Goal: Contribute content: Contribute content

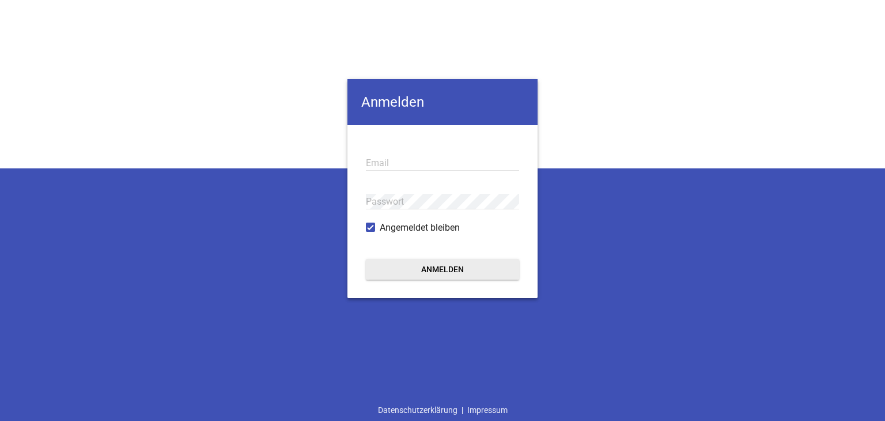
type input "[EMAIL_ADDRESS][PERSON_NAME][DOMAIN_NAME]"
click at [380, 267] on button "Anmelden" at bounding box center [442, 269] width 153 height 21
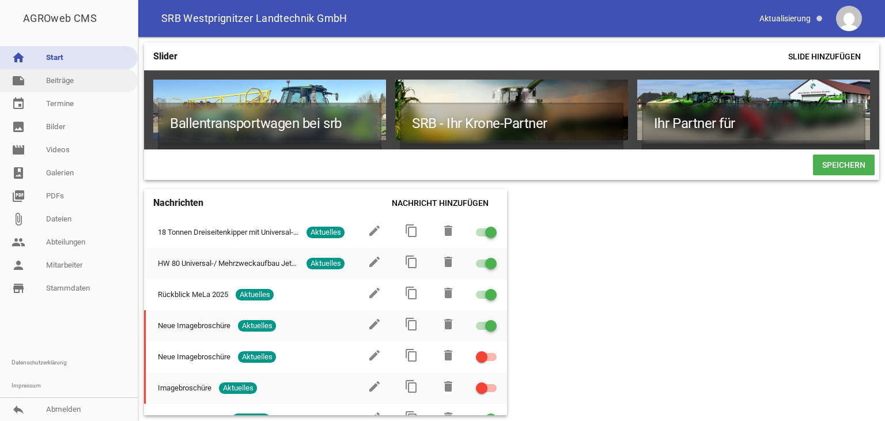
click at [42, 78] on link "note Beiträge" at bounding box center [69, 80] width 138 height 23
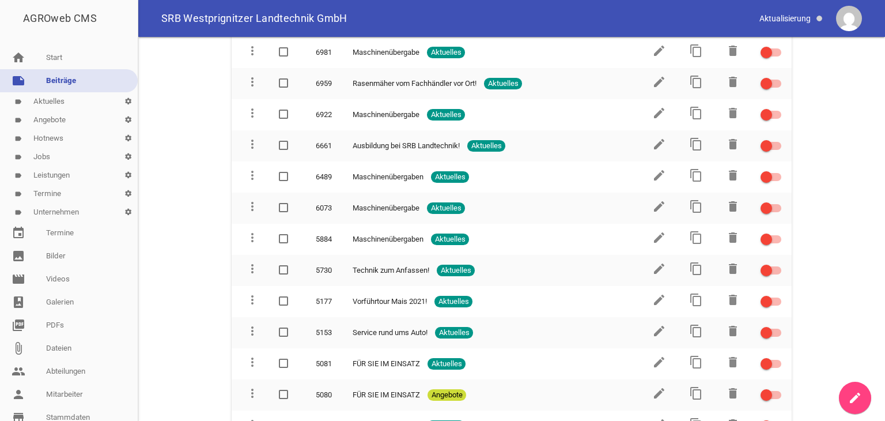
scroll to position [4763, 0]
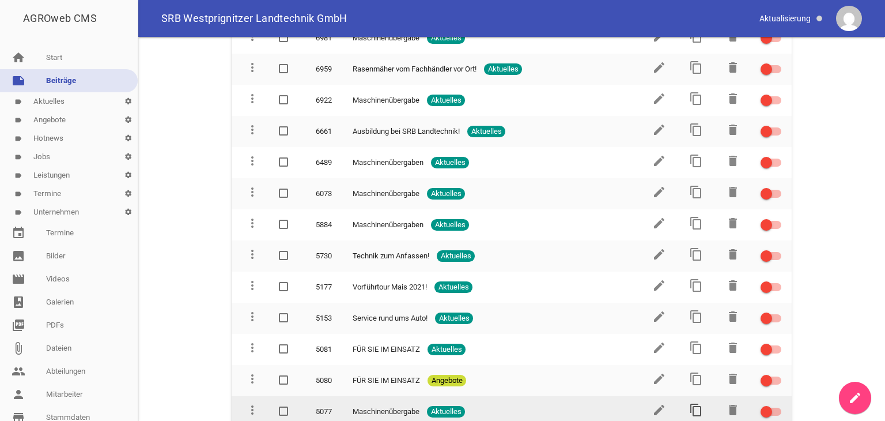
click at [693, 403] on icon "content_copy" at bounding box center [696, 410] width 14 height 14
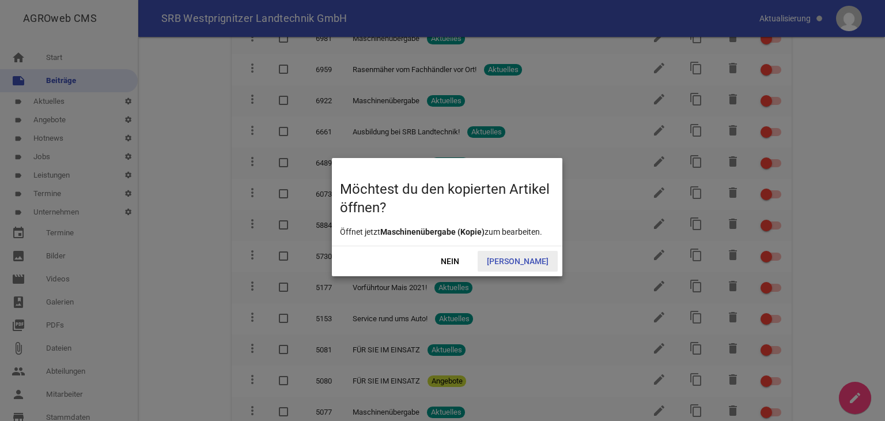
click at [528, 264] on span "Ja" at bounding box center [518, 261] width 80 height 21
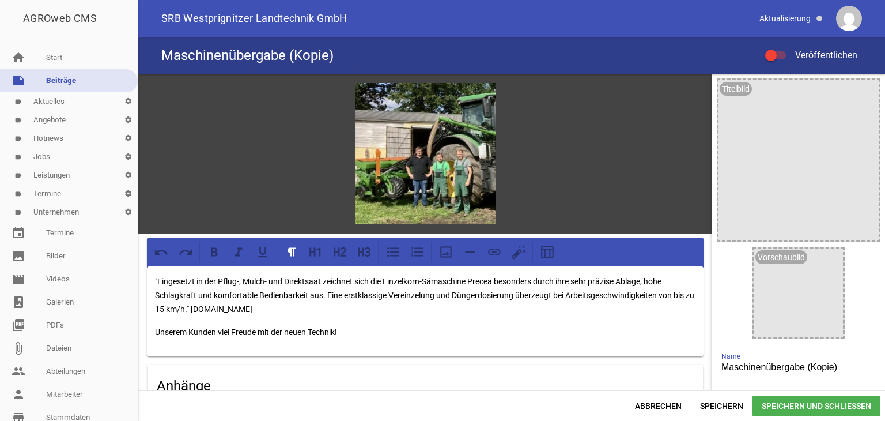
click at [833, 369] on input "Maschinenübergabe (Kopie)" at bounding box center [799, 368] width 154 height 16
type input "M"
type input "Einsatz Krone Swadro TC 1570"
click at [478, 97] on icon "image" at bounding box center [482, 97] width 18 height 18
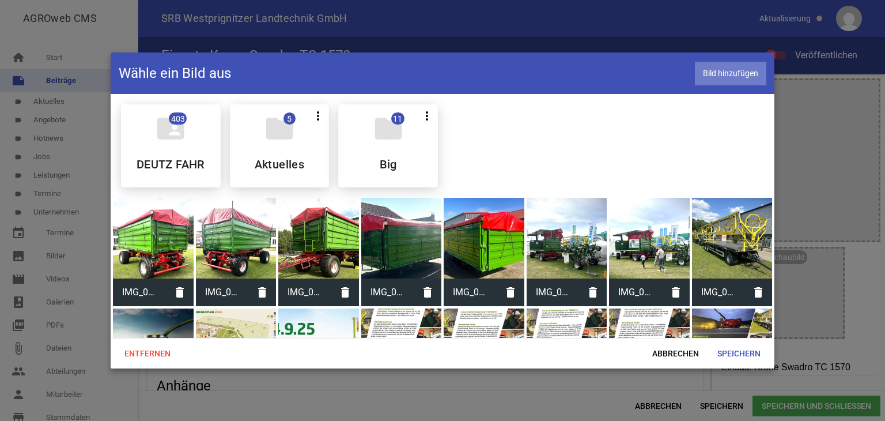
click at [710, 76] on span "Bild hinzufügen" at bounding box center [730, 74] width 71 height 24
click at [742, 352] on span "Speichern" at bounding box center [739, 353] width 62 height 21
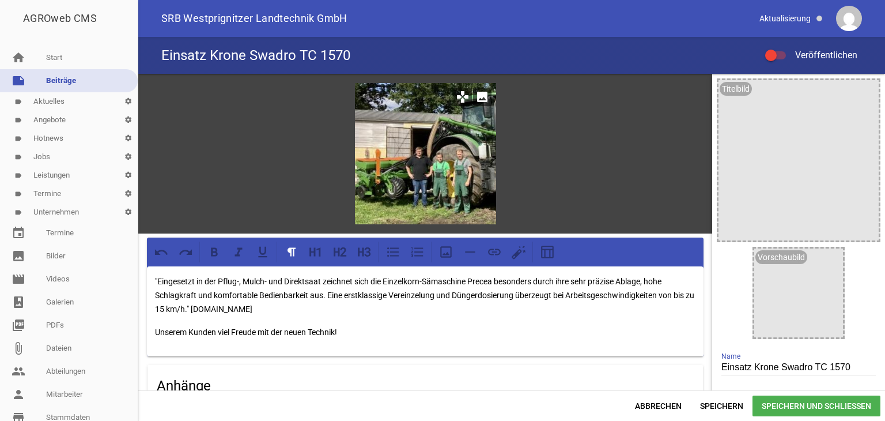
click at [477, 99] on icon "image" at bounding box center [482, 97] width 18 height 18
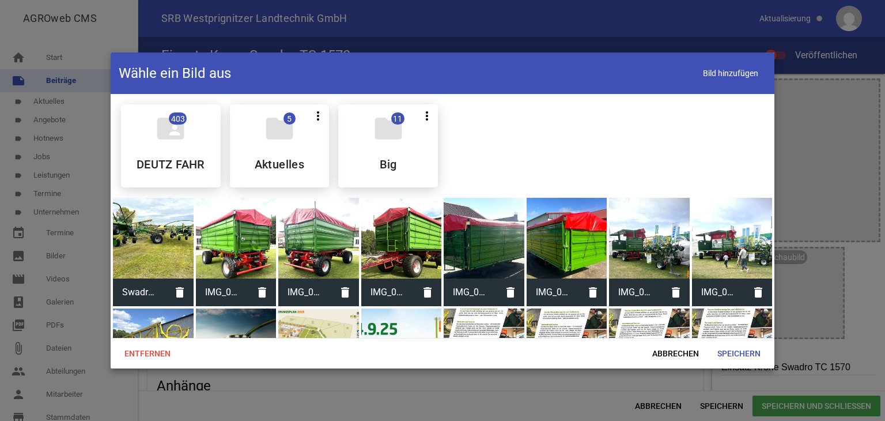
click at [154, 244] on div at bounding box center [153, 238] width 81 height 81
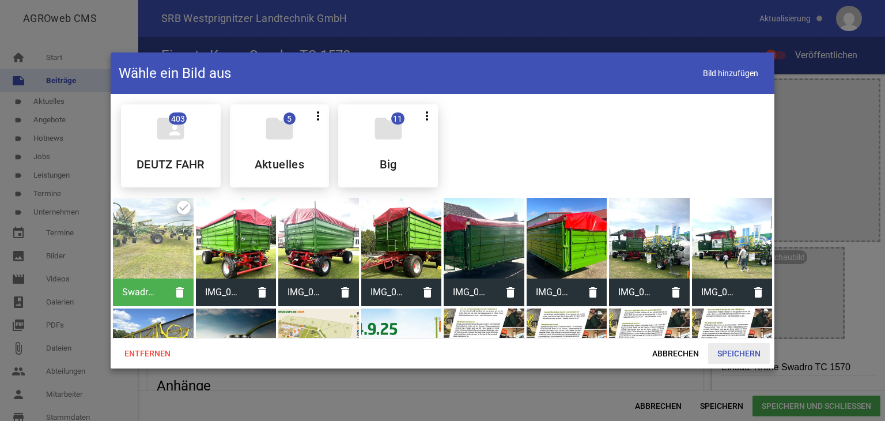
click at [722, 353] on span "Speichern" at bounding box center [739, 353] width 62 height 21
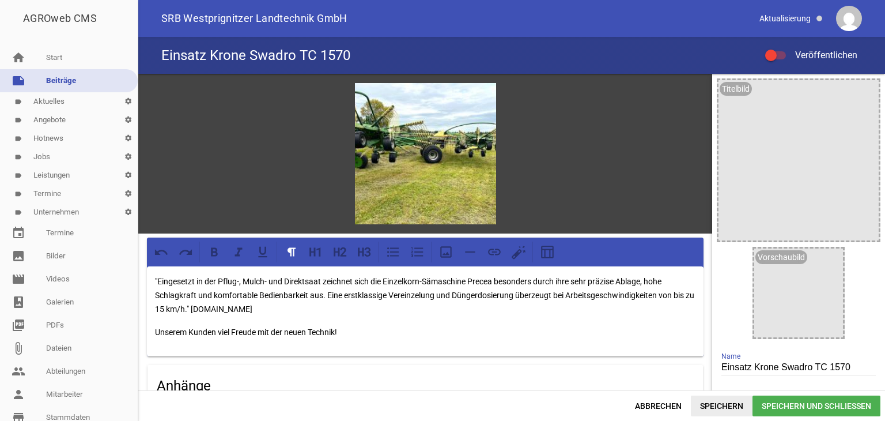
click at [715, 405] on span "Speichern" at bounding box center [722, 405] width 62 height 21
click at [828, 262] on icon "image" at bounding box center [831, 260] width 18 height 18
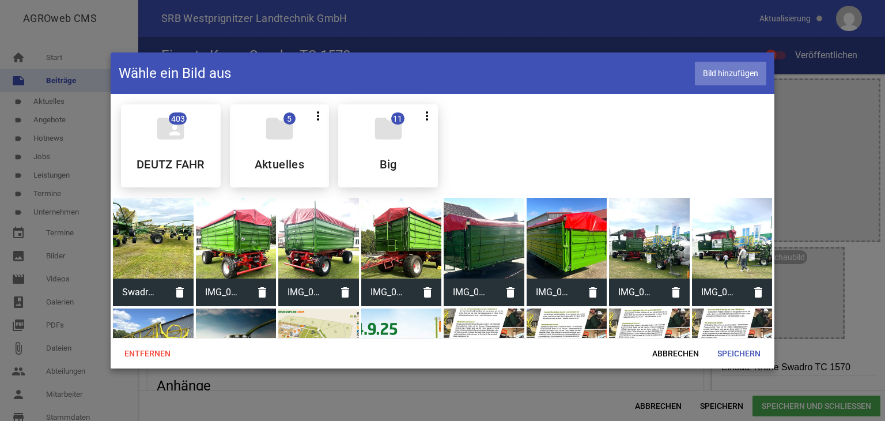
click at [717, 70] on span "Bild hinzufügen" at bounding box center [730, 74] width 71 height 24
click at [738, 352] on span "Speichern" at bounding box center [739, 353] width 62 height 21
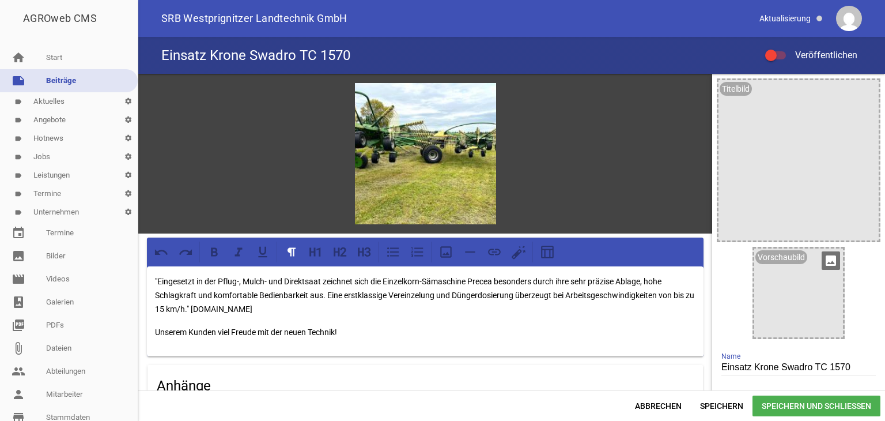
click at [830, 260] on icon "image" at bounding box center [831, 260] width 18 height 18
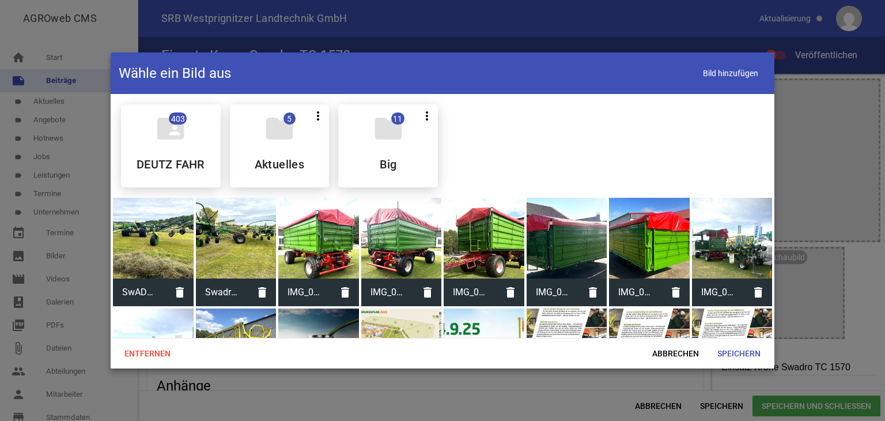
click at [138, 236] on div at bounding box center [153, 238] width 81 height 81
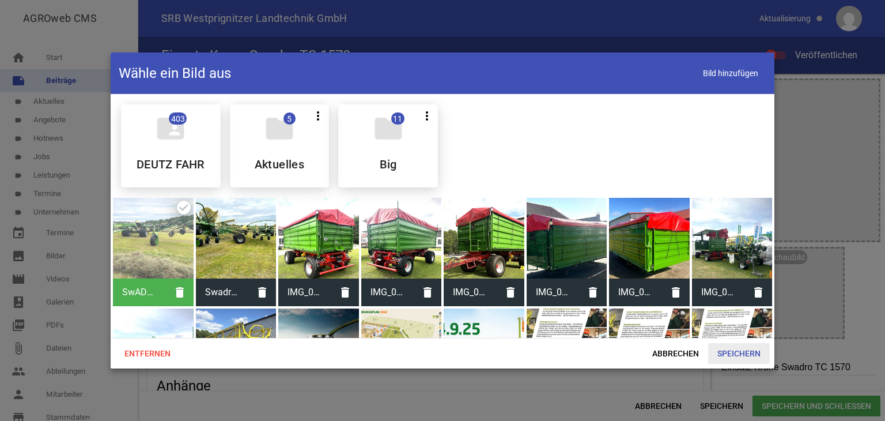
click at [734, 353] on span "Speichern" at bounding box center [739, 353] width 62 height 21
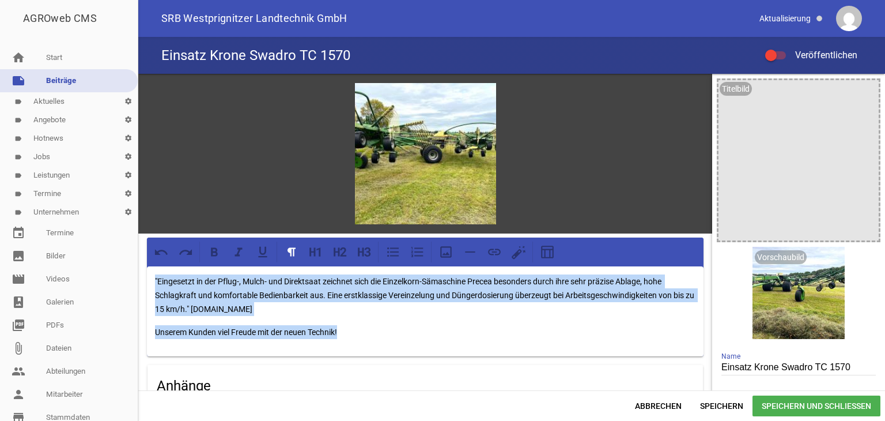
drag, startPoint x: 155, startPoint y: 278, endPoint x: 367, endPoint y: 333, distance: 219.1
click at [364, 333] on div ""Eingesetzt in der Pflug-, Mulch- und Direktsaat zeichnet sich die Einzelkorn-S…" at bounding box center [425, 311] width 557 height 90
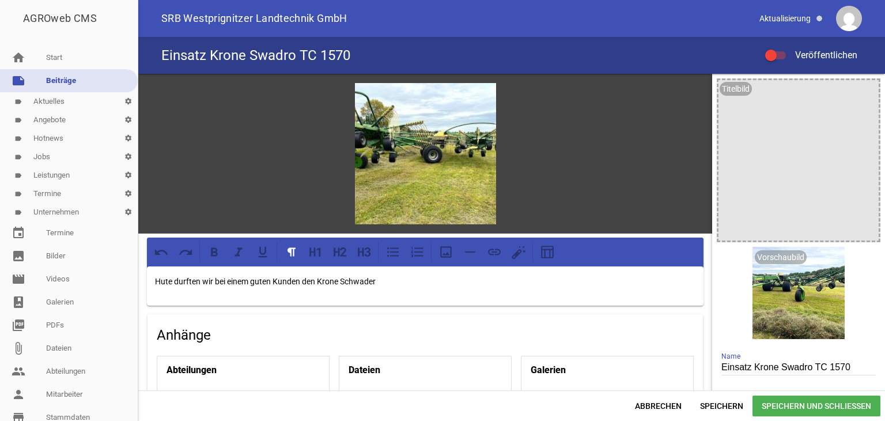
click at [382, 279] on p "Hute durften wir bei einem guten Kunden den Krone Schwader" at bounding box center [425, 281] width 541 height 14
drag, startPoint x: 152, startPoint y: 288, endPoint x: 355, endPoint y: 293, distance: 202.9
drag, startPoint x: 355, startPoint y: 293, endPoint x: 182, endPoint y: 296, distance: 173.5
click at [182, 296] on div "Hute durften wir bei einem guten Kunden den Krone Schwader Swadro TC 1570 einse…" at bounding box center [425, 285] width 557 height 39
click at [482, 277] on p "Hute durften wir bei einem guten Kunden den Krone Schwader Swadro TC 1570 einse…" at bounding box center [425, 281] width 541 height 14
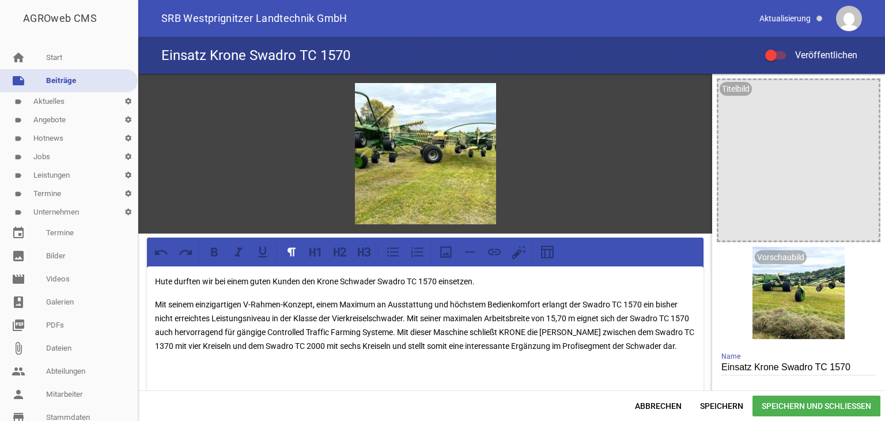
click at [160, 278] on p "Hute durften wir bei einem guten Kunden den Krone Schwader Swadro TC 1570 einse…" at bounding box center [425, 281] width 541 height 14
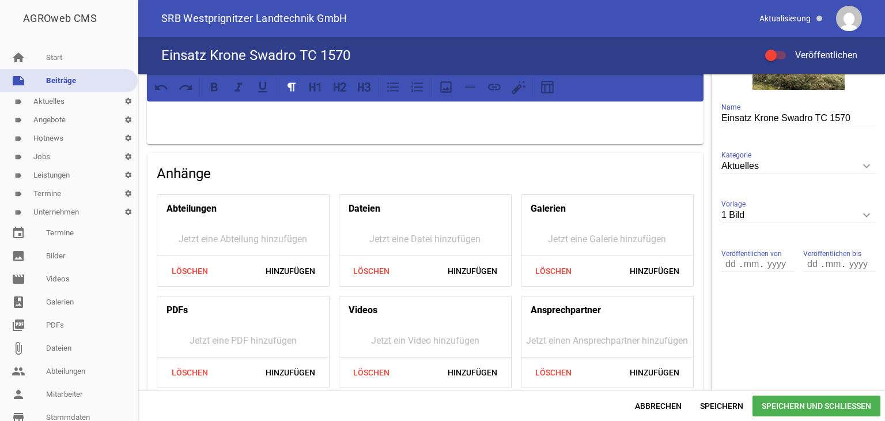
scroll to position [259, 0]
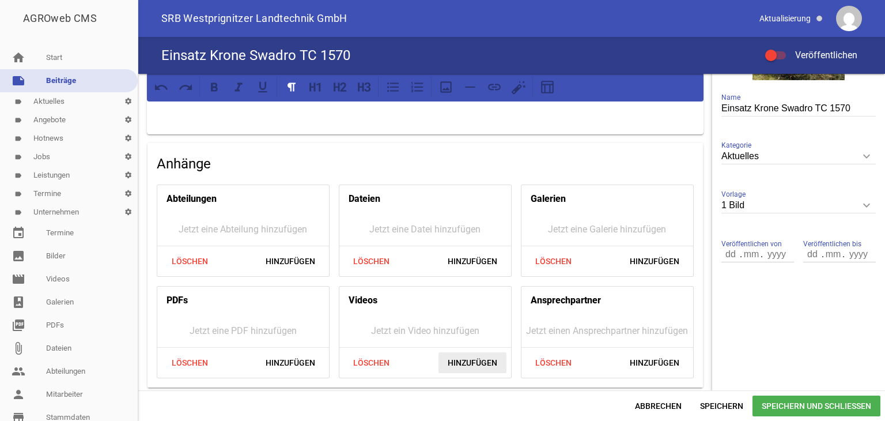
click at [461, 355] on span "Hinzufügen" at bounding box center [473, 362] width 68 height 21
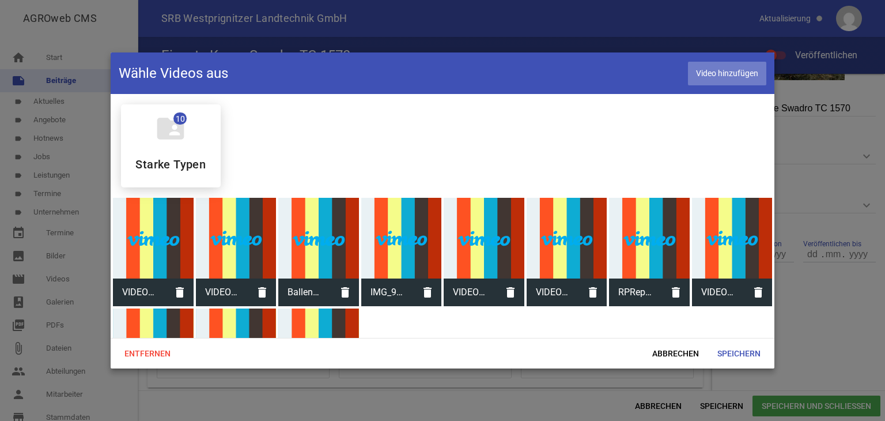
click at [748, 67] on span "Video hinzufügen" at bounding box center [727, 74] width 78 height 24
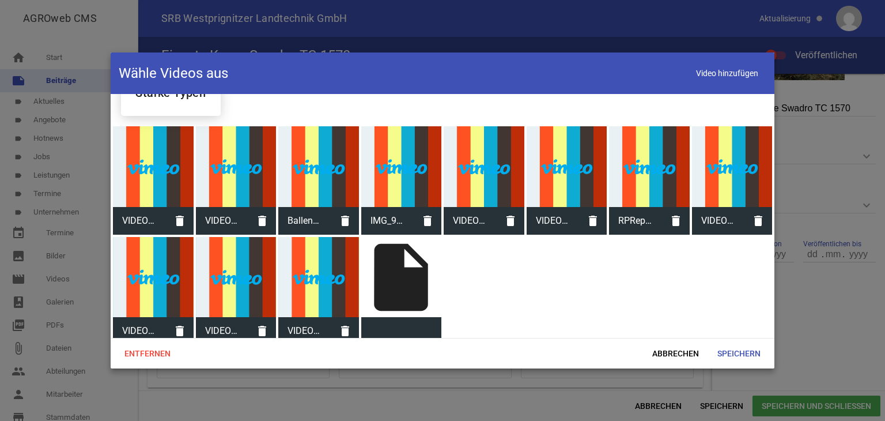
scroll to position [80, 0]
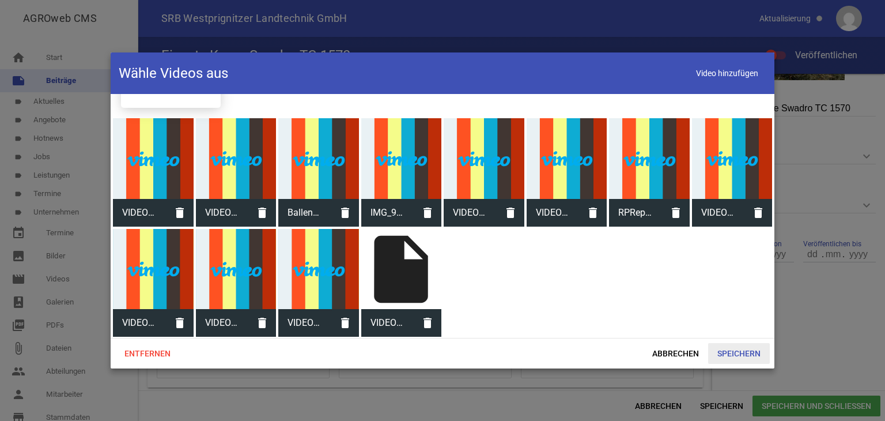
click at [733, 353] on span "Speichern" at bounding box center [739, 353] width 62 height 21
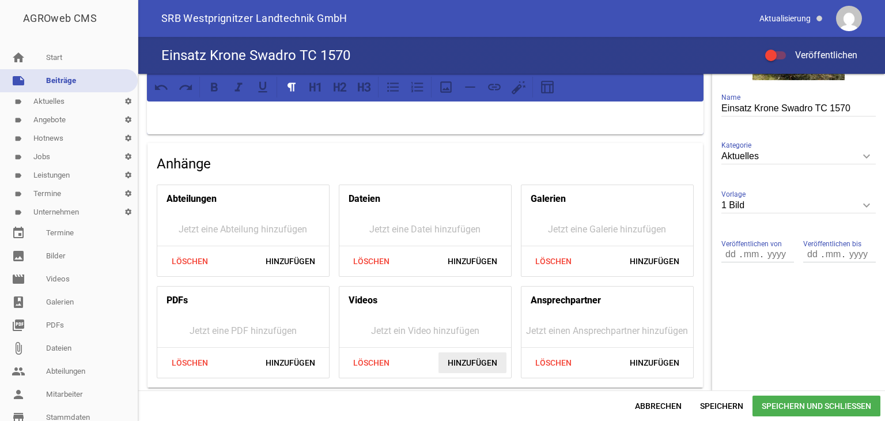
click at [455, 359] on span "Hinzufügen" at bounding box center [473, 362] width 68 height 21
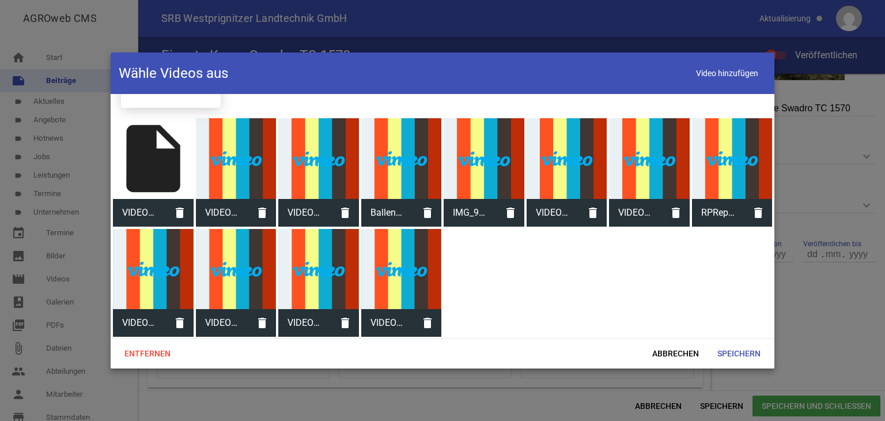
click at [402, 282] on div at bounding box center [401, 269] width 81 height 81
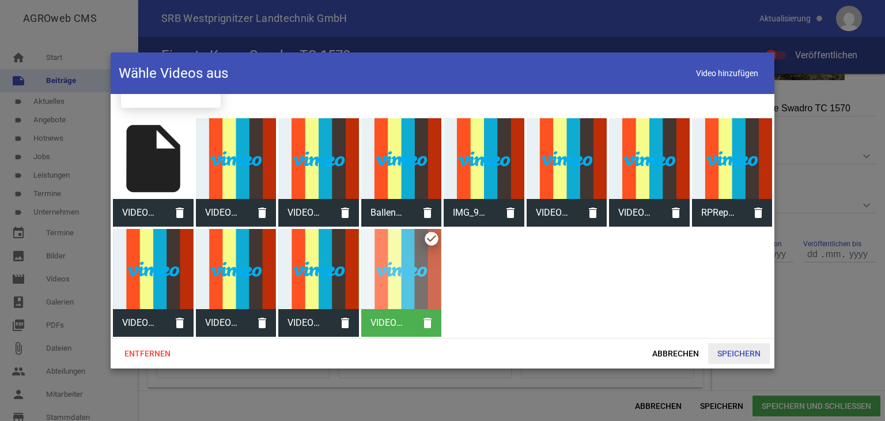
click at [733, 353] on span "Speichern" at bounding box center [739, 353] width 62 height 21
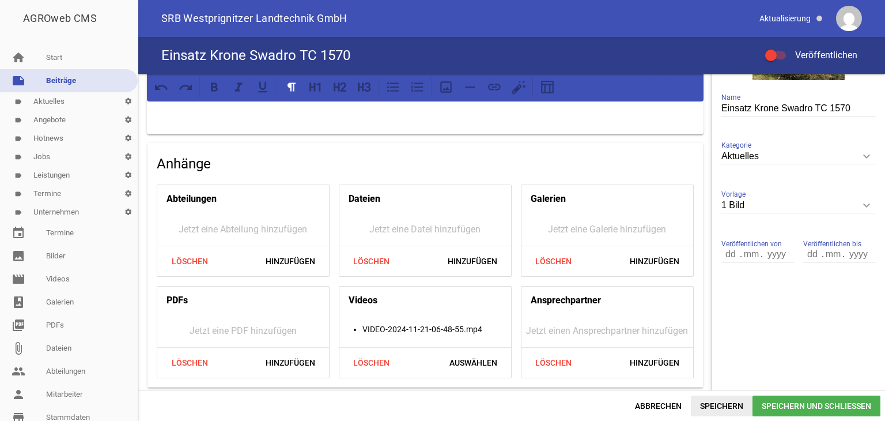
click at [712, 404] on span "Speichern" at bounding box center [722, 405] width 62 height 21
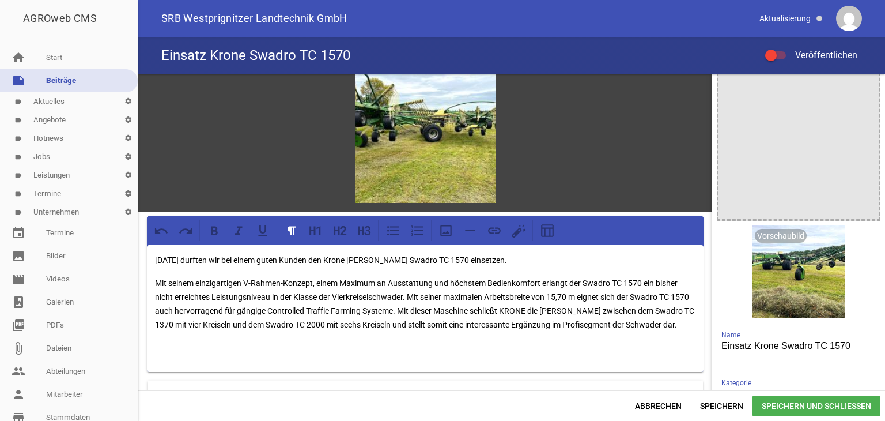
scroll to position [0, 0]
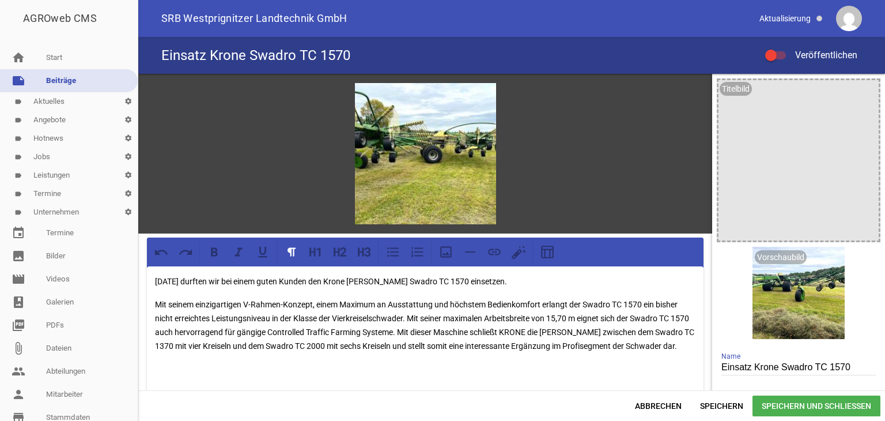
click at [775, 55] on div at bounding box center [771, 56] width 12 height 12
click at [782, 48] on input "Veröffentlichen" at bounding box center [782, 48] width 0 height 0
click at [710, 404] on span "Speichern" at bounding box center [722, 405] width 62 height 21
drag, startPoint x: 323, startPoint y: 279, endPoint x: 443, endPoint y: 279, distance: 119.9
click at [443, 279] on p "[DATE] durften wir bei einem guten Kunden den Krone [PERSON_NAME] Swadro TC 157…" at bounding box center [425, 281] width 541 height 14
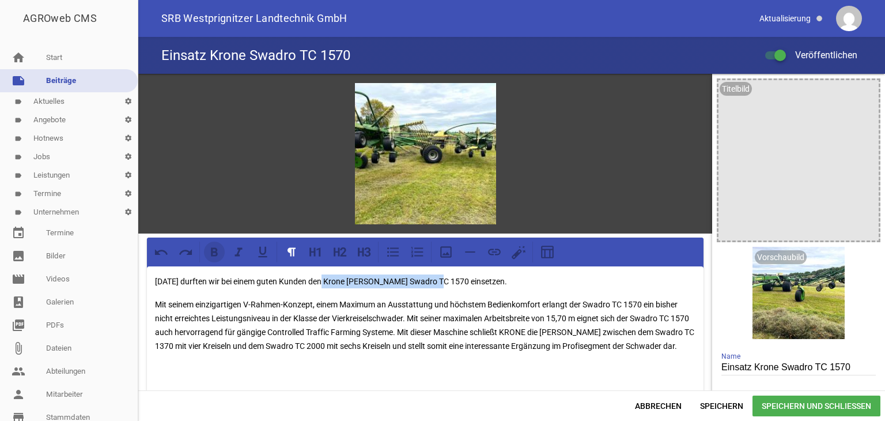
click at [212, 251] on icon at bounding box center [214, 251] width 7 height 9
drag, startPoint x: 334, startPoint y: 316, endPoint x: 408, endPoint y: 314, distance: 73.8
click at [408, 314] on p "Mit seinem einzigartigen V-Rahmen-Konzept, einem Maximum an Ausstattung und höc…" at bounding box center [425, 324] width 541 height 55
click at [217, 255] on icon at bounding box center [214, 251] width 15 height 15
click at [373, 372] on p at bounding box center [425, 369] width 541 height 14
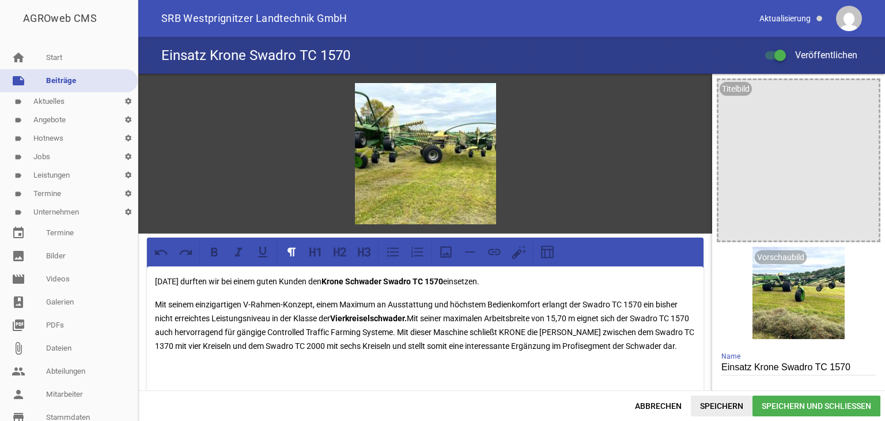
click at [730, 404] on span "Speichern" at bounding box center [722, 405] width 62 height 21
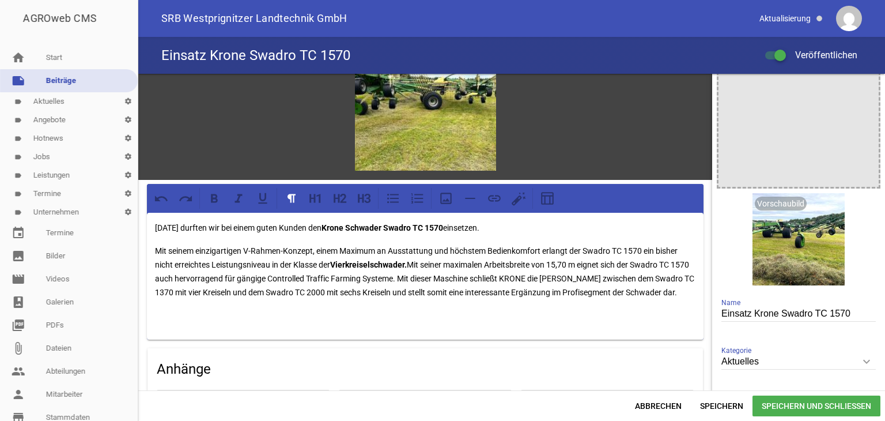
scroll to position [259, 0]
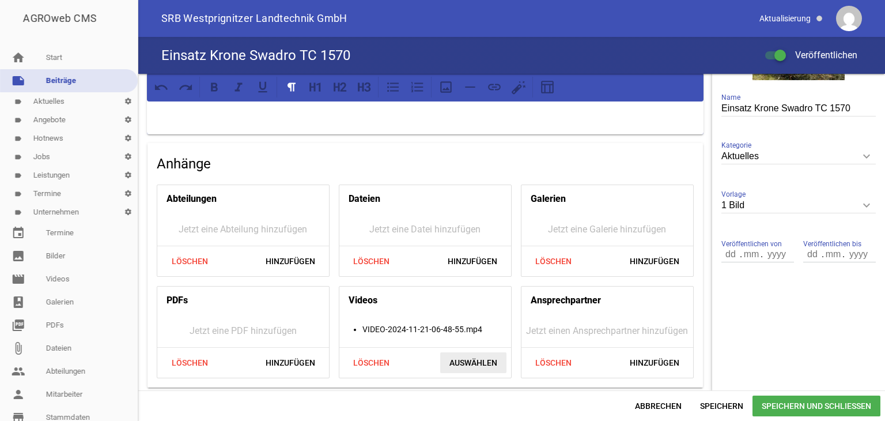
click at [461, 359] on span "Auswählen" at bounding box center [473, 362] width 66 height 21
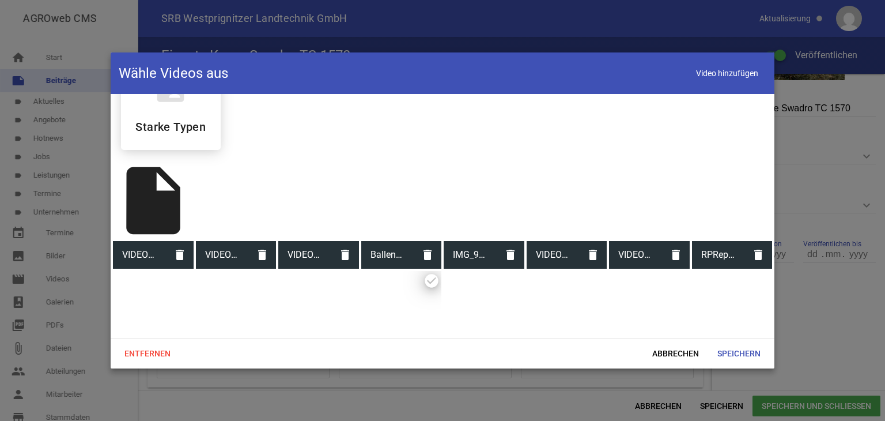
scroll to position [80, 0]
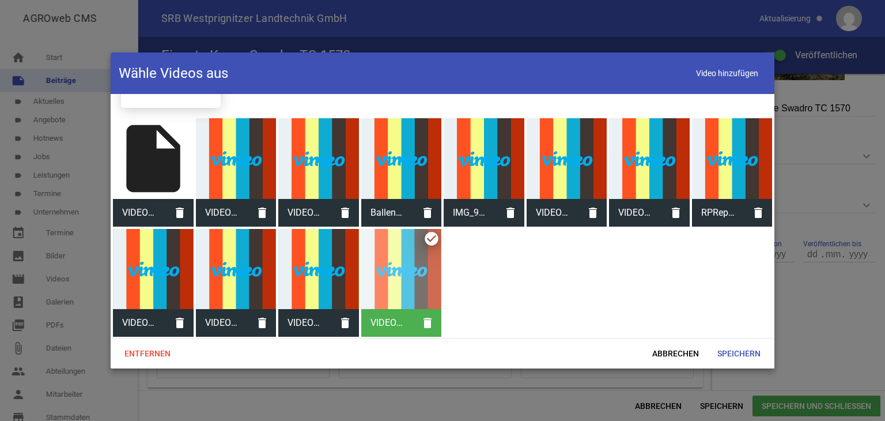
click at [394, 259] on div at bounding box center [401, 269] width 81 height 81
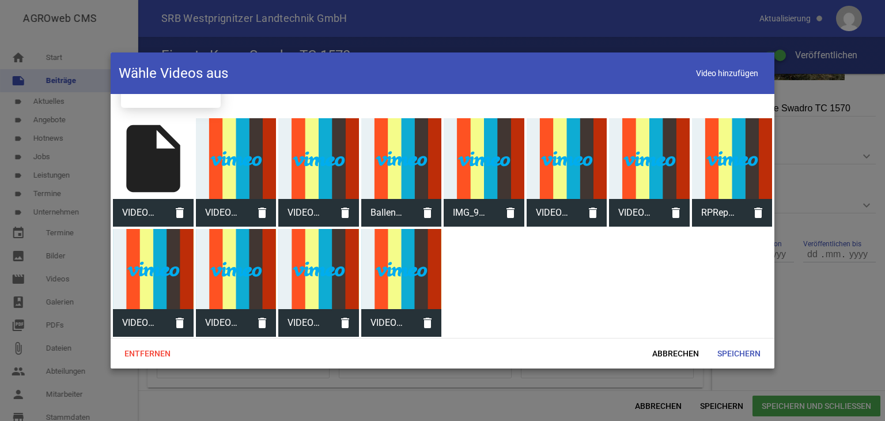
click at [154, 148] on div "insert_drive_file" at bounding box center [153, 158] width 81 height 81
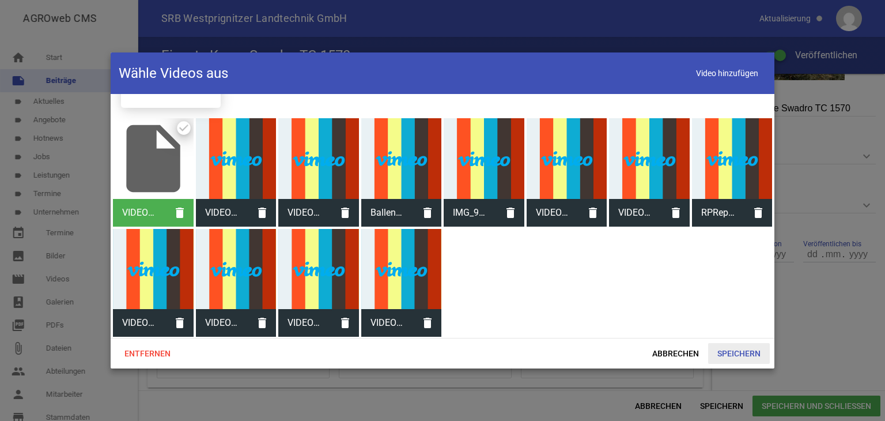
click at [726, 353] on span "Speichern" at bounding box center [739, 353] width 62 height 21
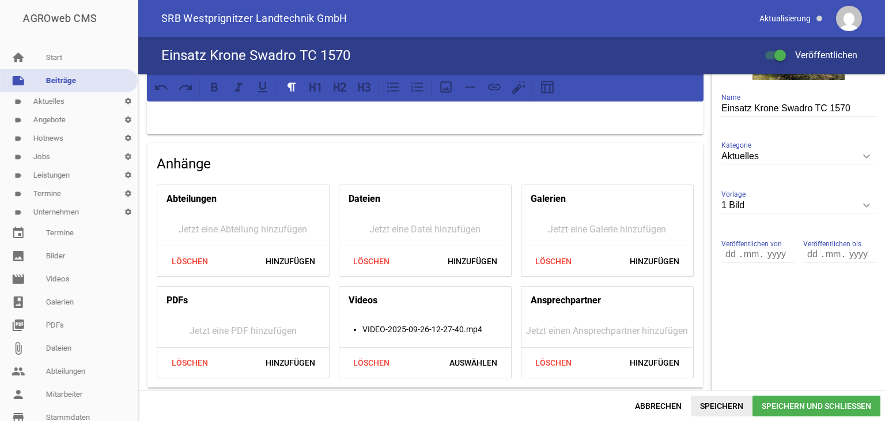
click at [721, 401] on span "Speichern" at bounding box center [722, 405] width 62 height 21
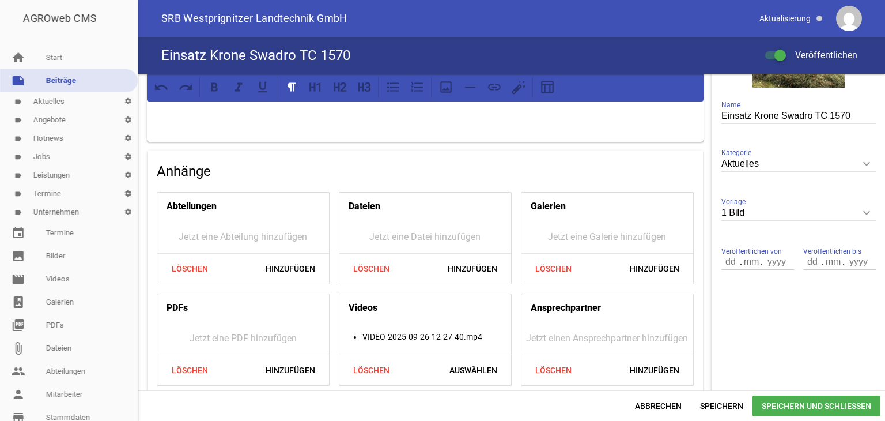
scroll to position [259, 0]
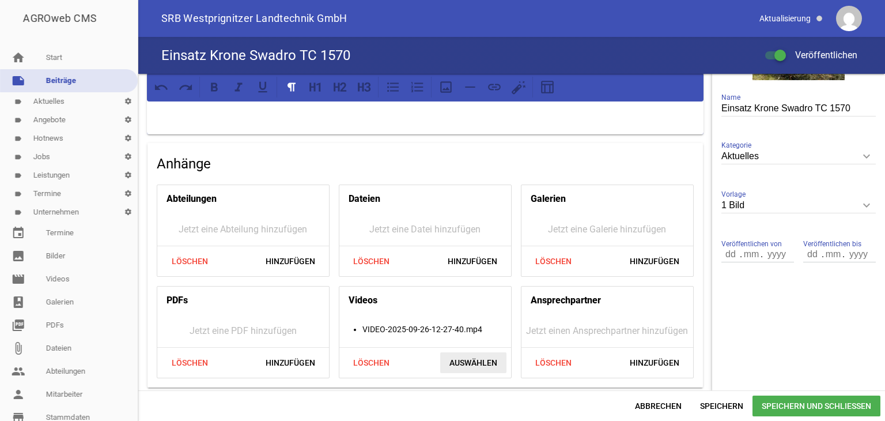
click at [482, 358] on span "Auswählen" at bounding box center [473, 362] width 66 height 21
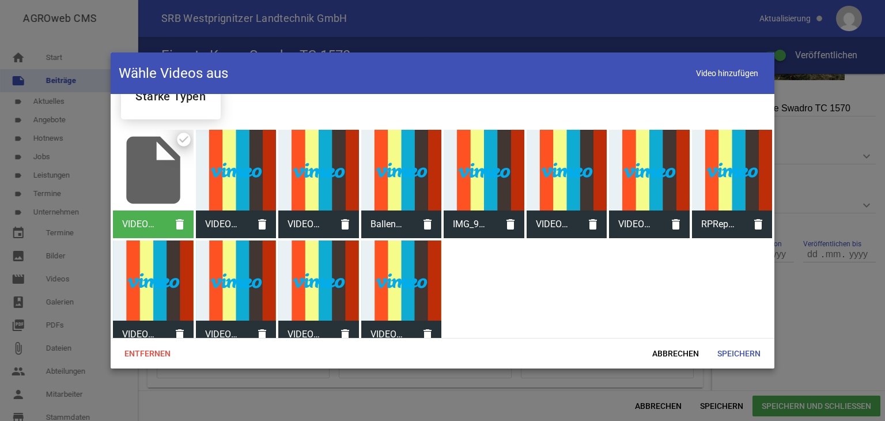
scroll to position [80, 0]
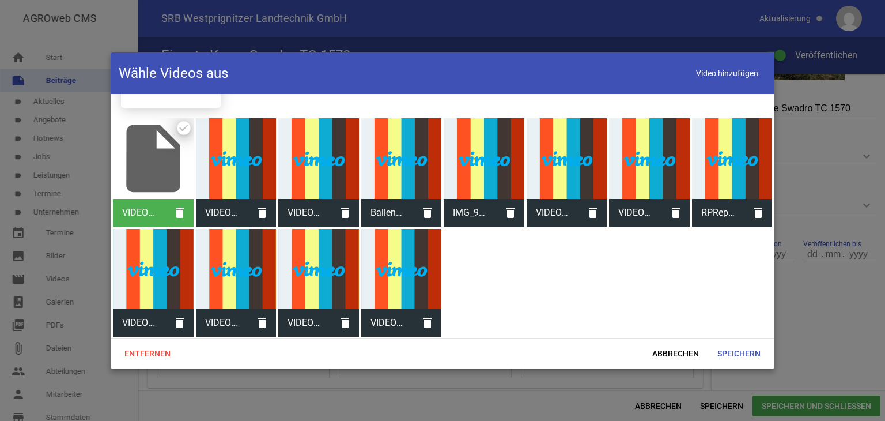
click at [501, 302] on div "folder_shared 10 Starke Typen insert_drive_file VIDEO-2025-09-26-12-27-40.mp4 d…" at bounding box center [443, 216] width 664 height 244
click at [149, 148] on div "insert_drive_file" at bounding box center [153, 158] width 81 height 81
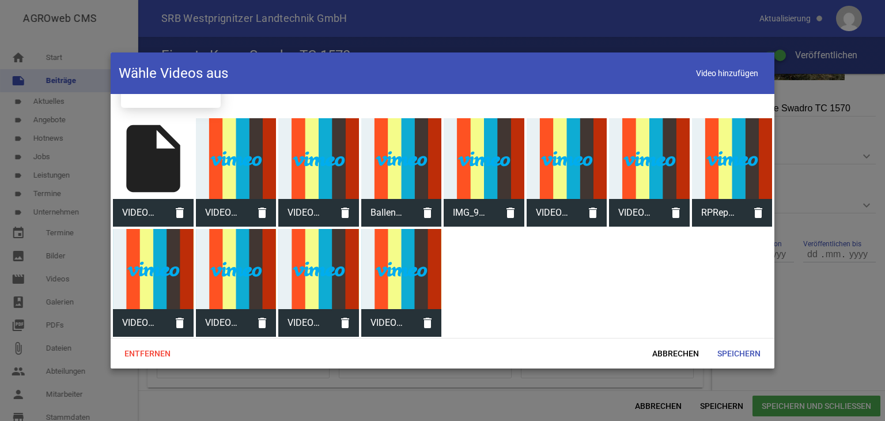
click at [139, 160] on div "insert_drive_file" at bounding box center [153, 158] width 81 height 81
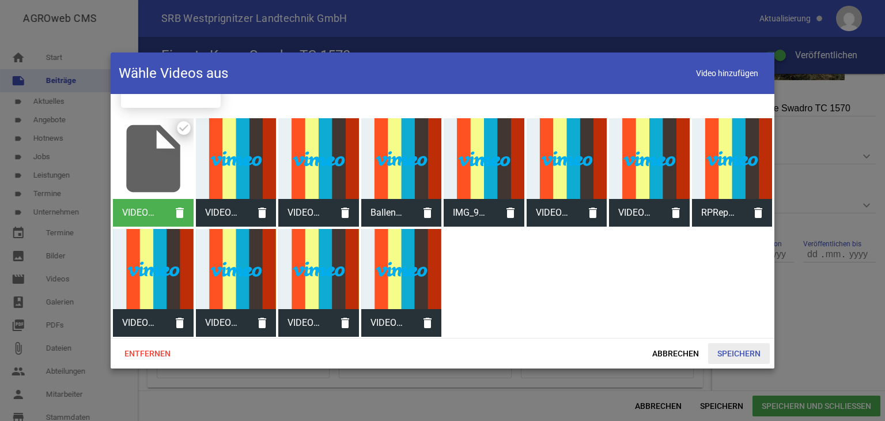
click at [745, 352] on span "Speichern" at bounding box center [739, 353] width 62 height 21
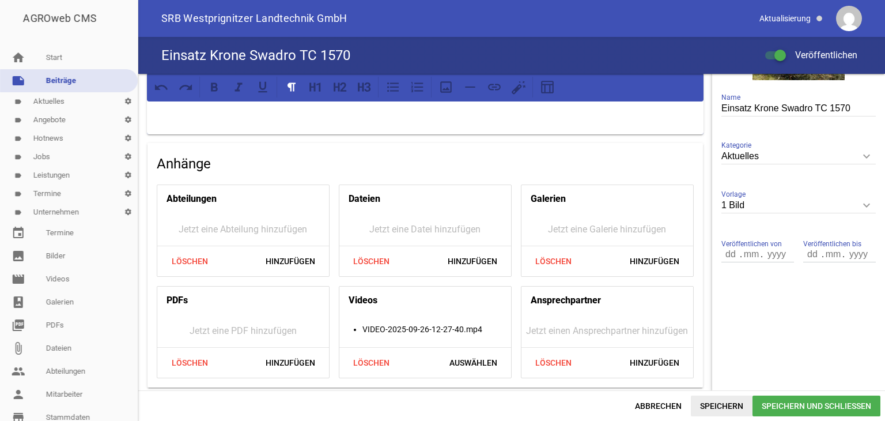
click at [729, 400] on span "Speichern" at bounding box center [722, 405] width 62 height 21
click at [770, 56] on div at bounding box center [775, 55] width 21 height 8
click at [782, 48] on input "Veröffentlichen" at bounding box center [782, 48] width 0 height 0
click at [777, 55] on div at bounding box center [775, 55] width 21 height 8
click at [782, 48] on input "Veröffentlichen" at bounding box center [782, 48] width 0 height 0
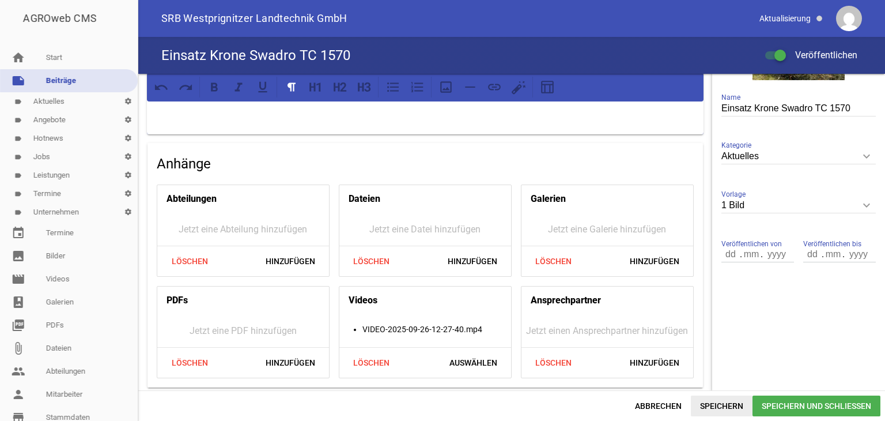
click at [713, 404] on span "Speichern" at bounding box center [722, 405] width 62 height 21
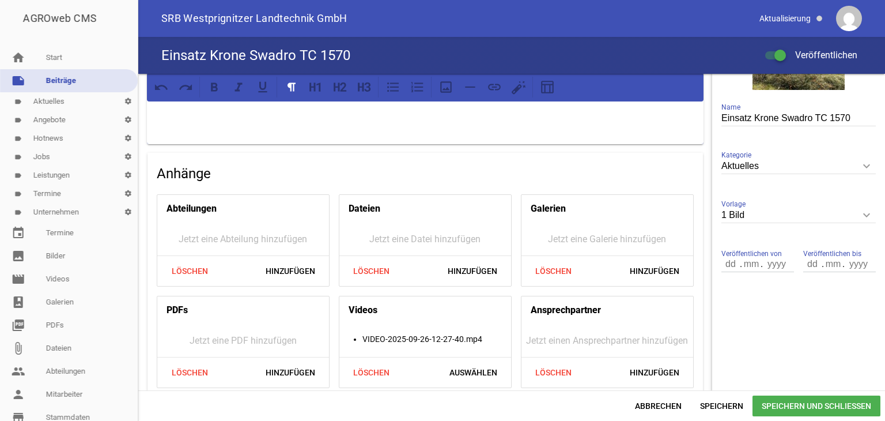
scroll to position [259, 0]
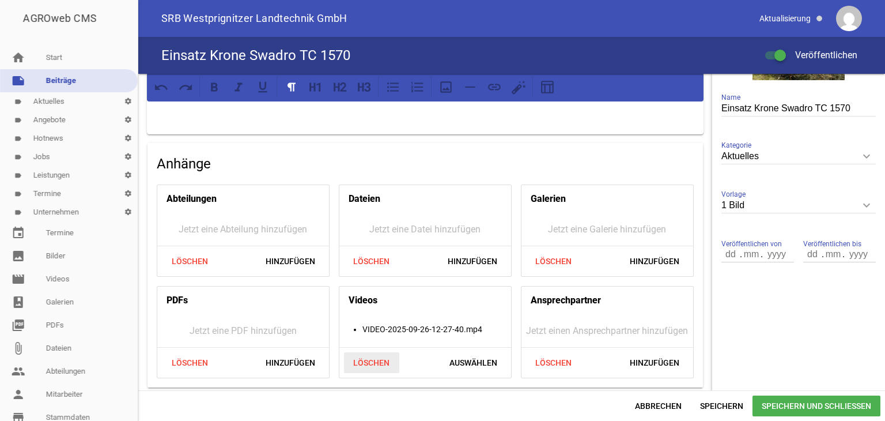
click at [382, 360] on span "Löschen" at bounding box center [371, 362] width 55 height 21
click at [451, 359] on span "Hinzufügen" at bounding box center [473, 362] width 68 height 21
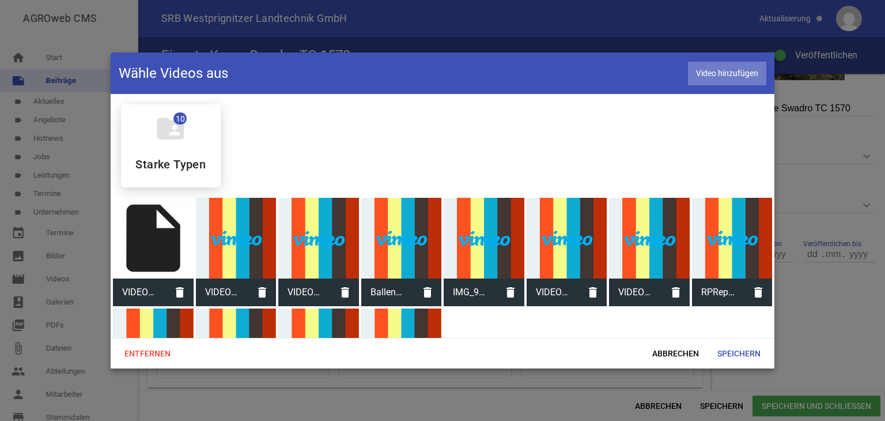
click at [709, 73] on span "Video hinzufügen" at bounding box center [727, 74] width 78 height 24
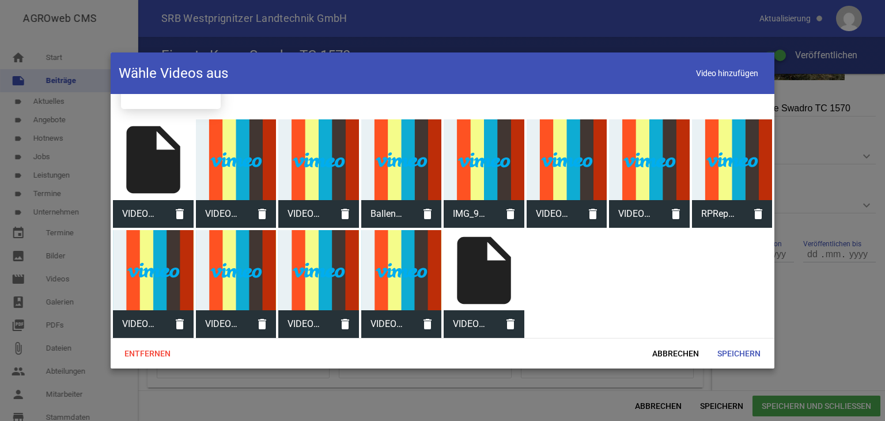
scroll to position [80, 0]
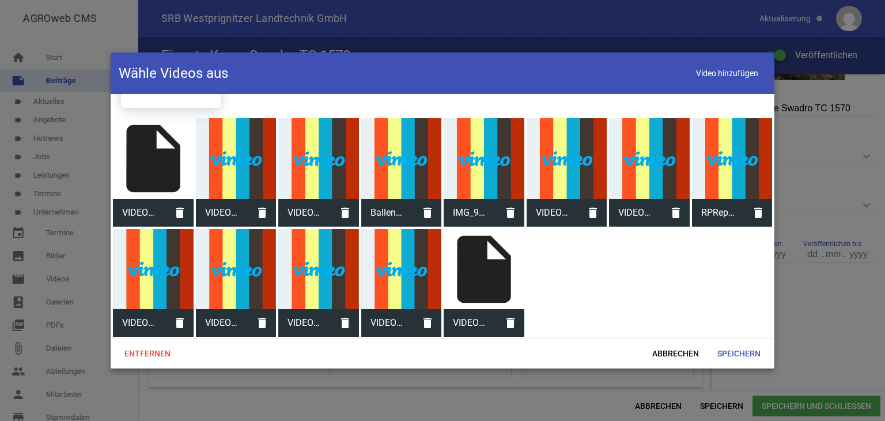
click at [473, 283] on div "insert_drive_file" at bounding box center [484, 269] width 81 height 81
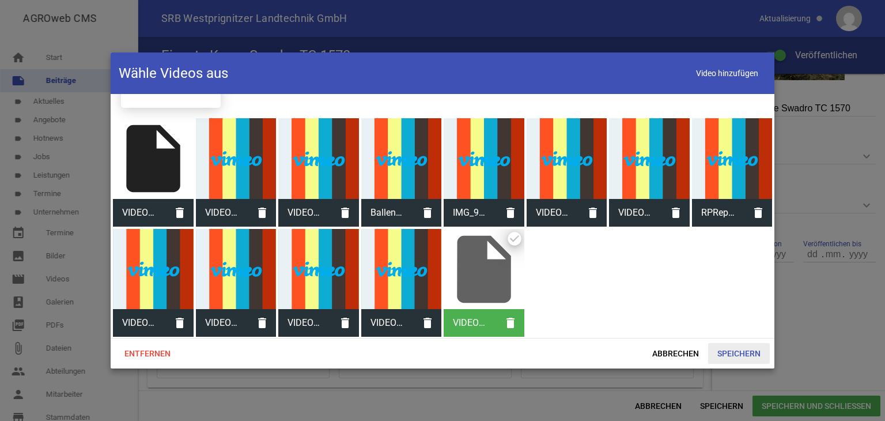
click at [734, 353] on span "Speichern" at bounding box center [739, 353] width 62 height 21
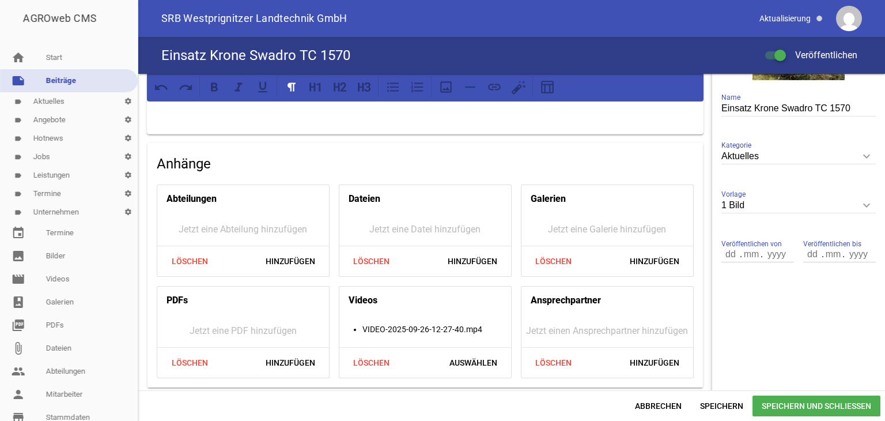
click at [437, 327] on li "VIDEO-2025-09-26-12-27-40.mp4" at bounding box center [437, 329] width 149 height 14
click at [459, 358] on span "Auswählen" at bounding box center [473, 362] width 66 height 21
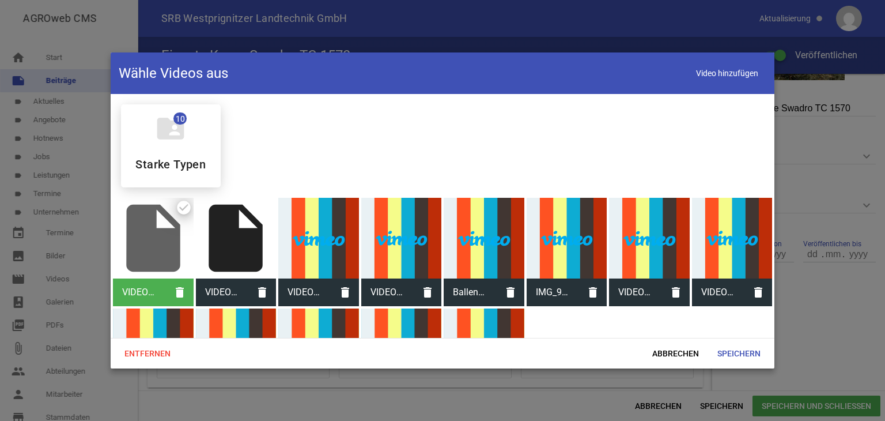
click at [141, 247] on div "insert_drive_file" at bounding box center [153, 238] width 81 height 81
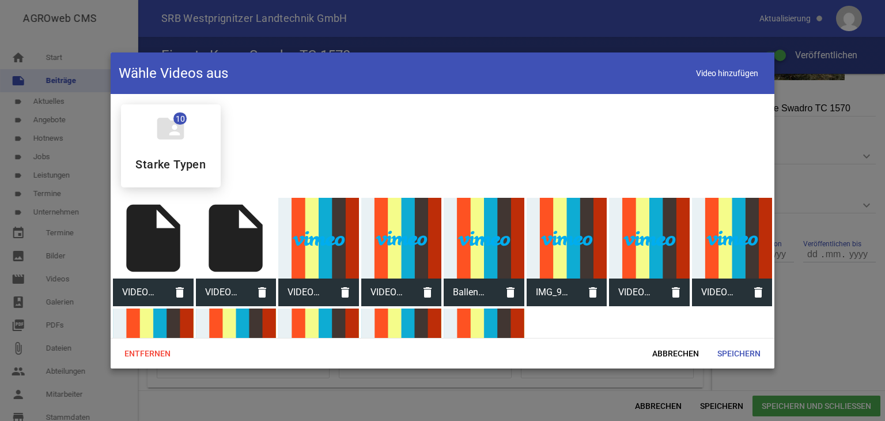
click at [141, 247] on div "insert_drive_file" at bounding box center [153, 238] width 81 height 81
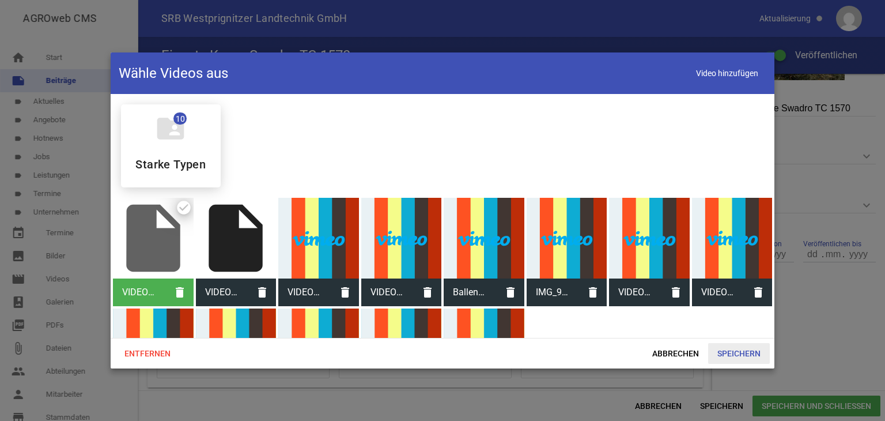
click at [727, 354] on span "Speichern" at bounding box center [739, 353] width 62 height 21
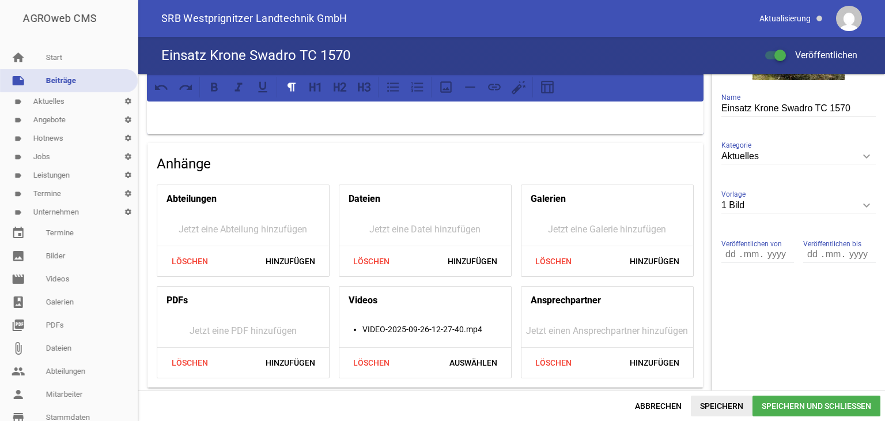
click at [729, 405] on span "Speichern" at bounding box center [722, 405] width 62 height 21
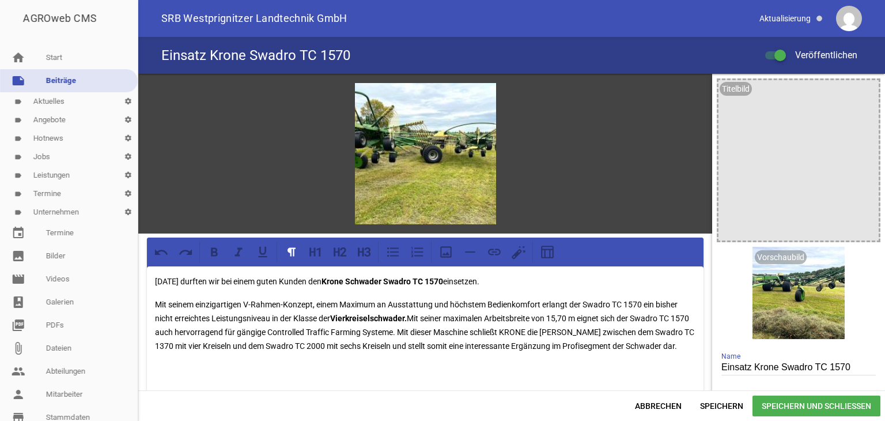
click at [161, 372] on p at bounding box center [425, 369] width 541 height 14
click at [325, 367] on p "[DOMAIN_NAME]" at bounding box center [425, 369] width 541 height 14
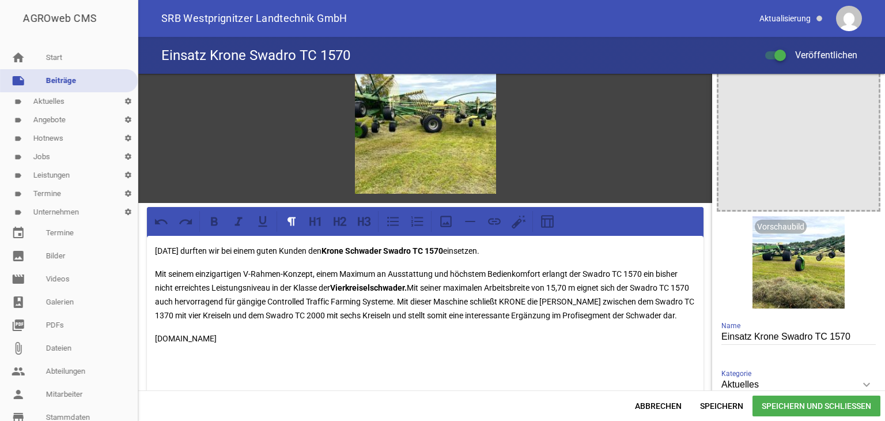
scroll to position [54, 0]
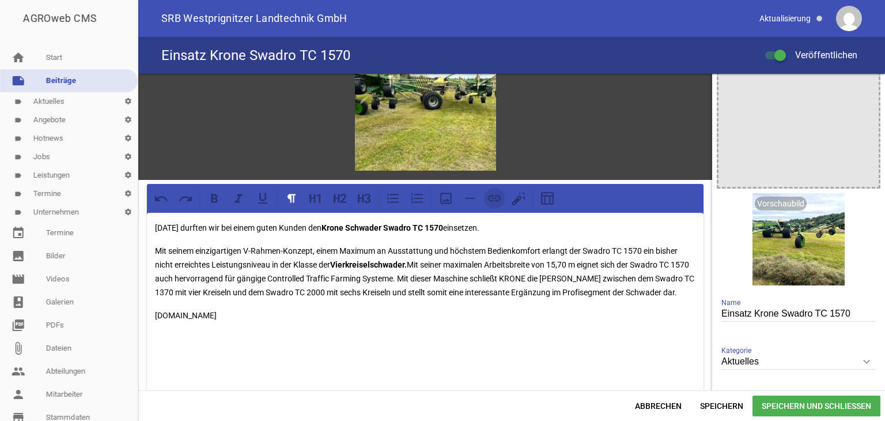
click at [489, 201] on icon at bounding box center [494, 198] width 15 height 15
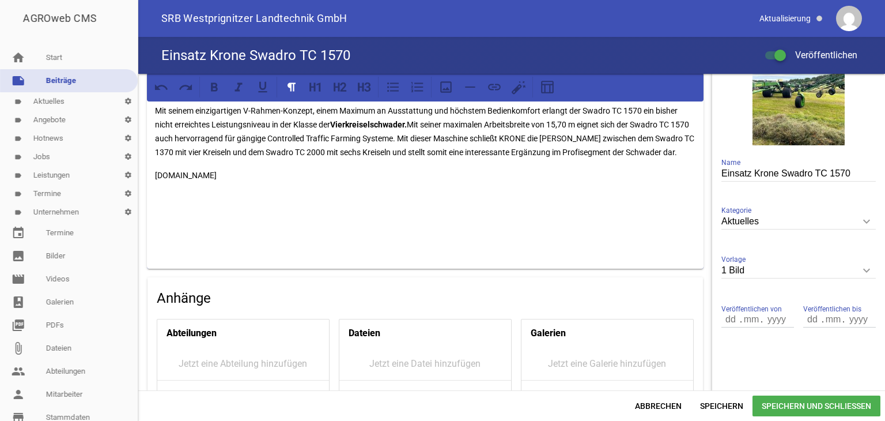
scroll to position [0, 0]
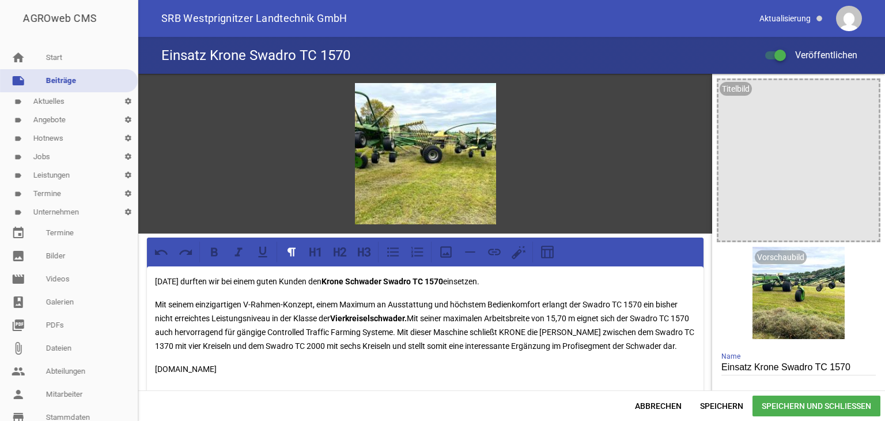
drag, startPoint x: 254, startPoint y: 369, endPoint x: 134, endPoint y: 348, distance: 122.2
click at [134, 348] on div "AGROweb CMS home Start note Beiträge label Aktuelles settings label Angebote se…" at bounding box center [442, 210] width 885 height 421
click at [292, 379] on div "[DATE] durften wir bei einem guten Kunden den Krone [PERSON_NAME] Swadro TC 157…" at bounding box center [425, 364] width 557 height 196
click at [495, 253] on icon at bounding box center [494, 251] width 13 height 6
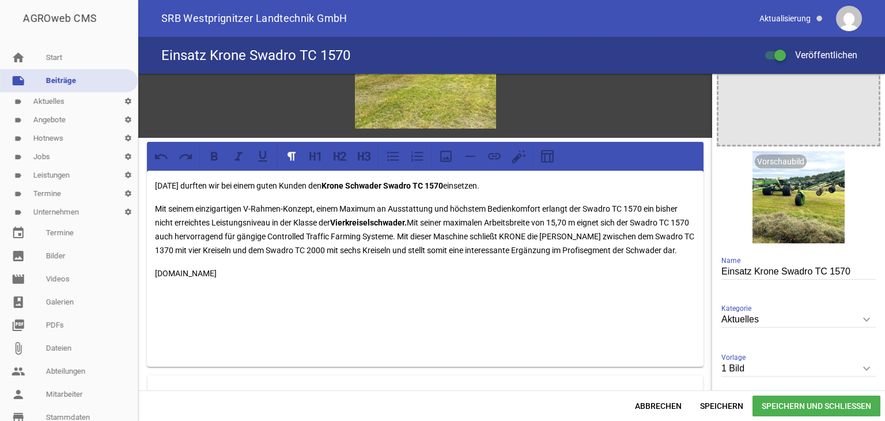
scroll to position [115, 0]
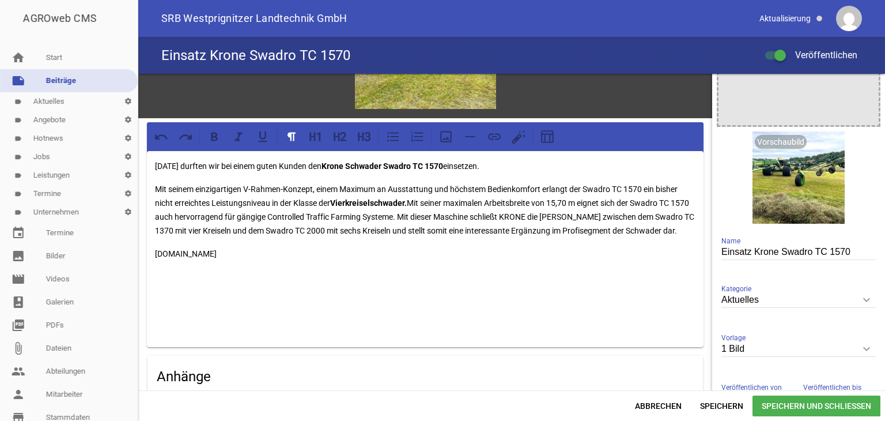
click at [249, 251] on p "[DOMAIN_NAME]" at bounding box center [425, 254] width 541 height 14
click at [275, 163] on p "[DATE] durften wir bei einem guten Kunden den Krone [PERSON_NAME] Swadro TC 157…" at bounding box center [425, 166] width 541 height 14
drag, startPoint x: 466, startPoint y: 165, endPoint x: 507, endPoint y: 164, distance: 40.9
click at [466, 164] on p "Heute durften wir bei einem Kunden den Krone Schwader Swadro TC 1570 einsetzen." at bounding box center [425, 166] width 541 height 14
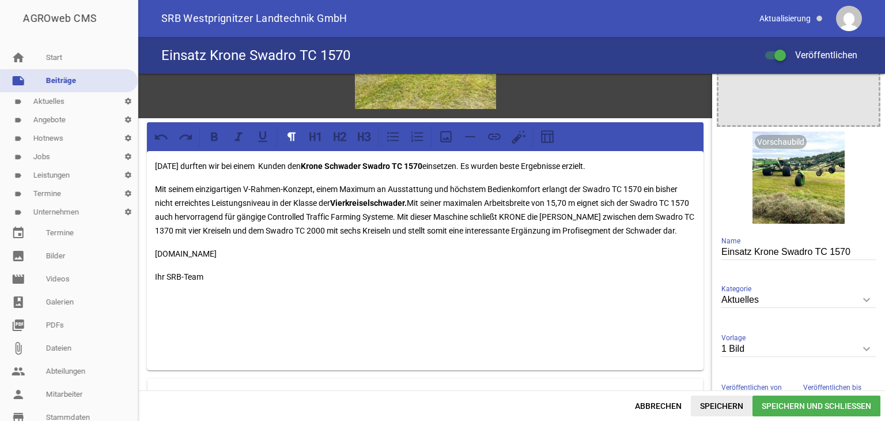
click at [715, 405] on span "Speichern" at bounding box center [722, 405] width 62 height 21
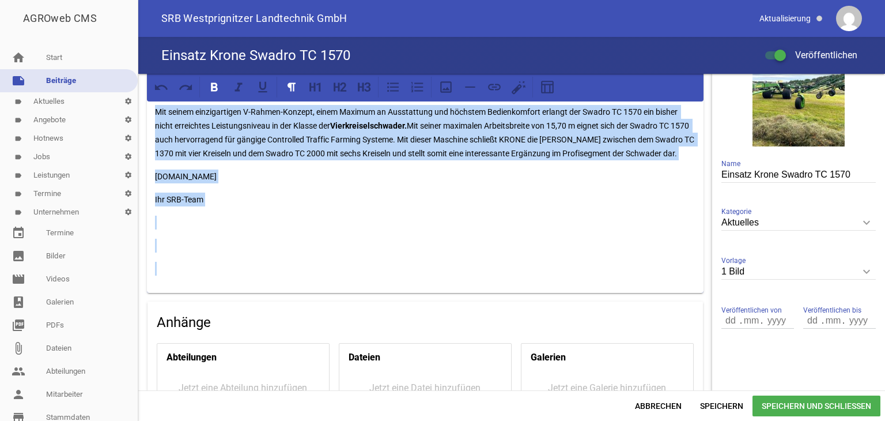
scroll to position [248, 0]
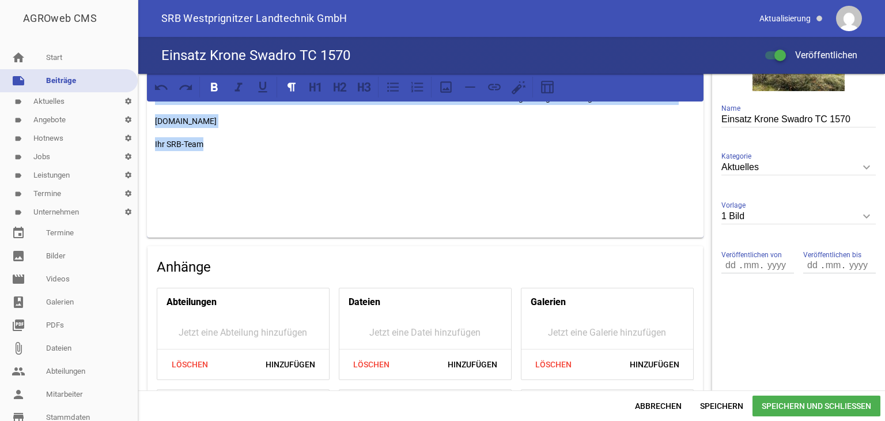
drag, startPoint x: 154, startPoint y: 278, endPoint x: 459, endPoint y: 138, distance: 335.0
click at [463, 140] on div "[DATE] durften wir bei einem Kunden den Krone Schwader Swadro TC 1570 einsetzen…" at bounding box center [425, 127] width 557 height 219
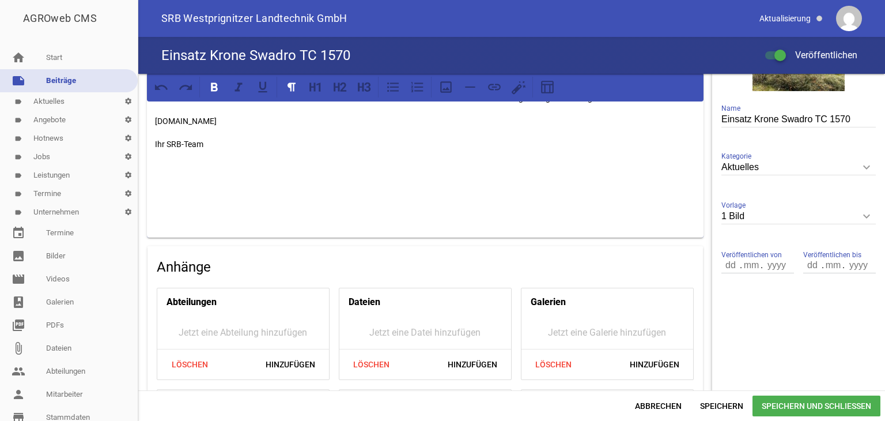
click at [462, 187] on p at bounding box center [425, 190] width 541 height 14
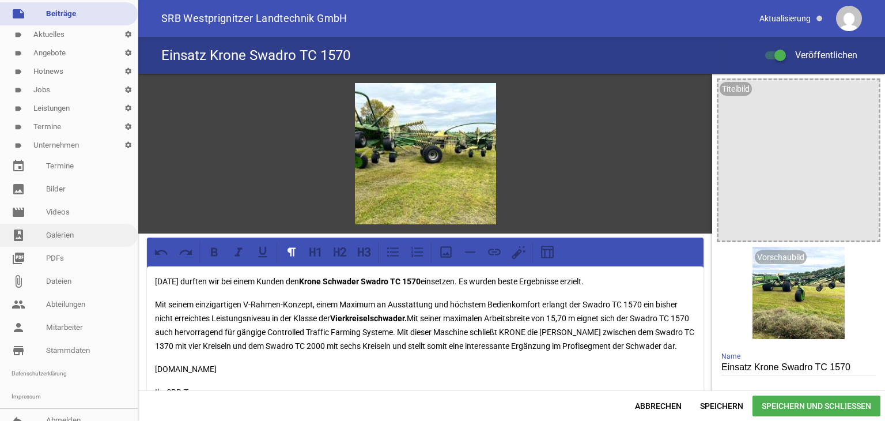
scroll to position [78, 0]
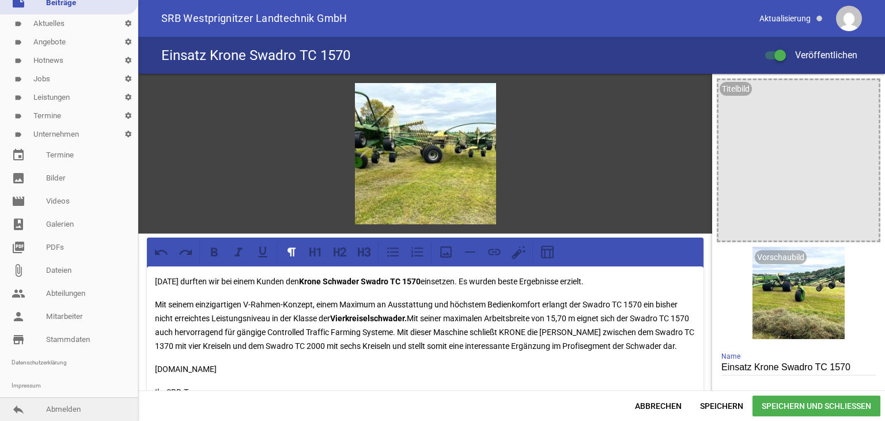
click at [60, 413] on link "reply Abmelden" at bounding box center [69, 409] width 138 height 23
